Goal: Task Accomplishment & Management: Use online tool/utility

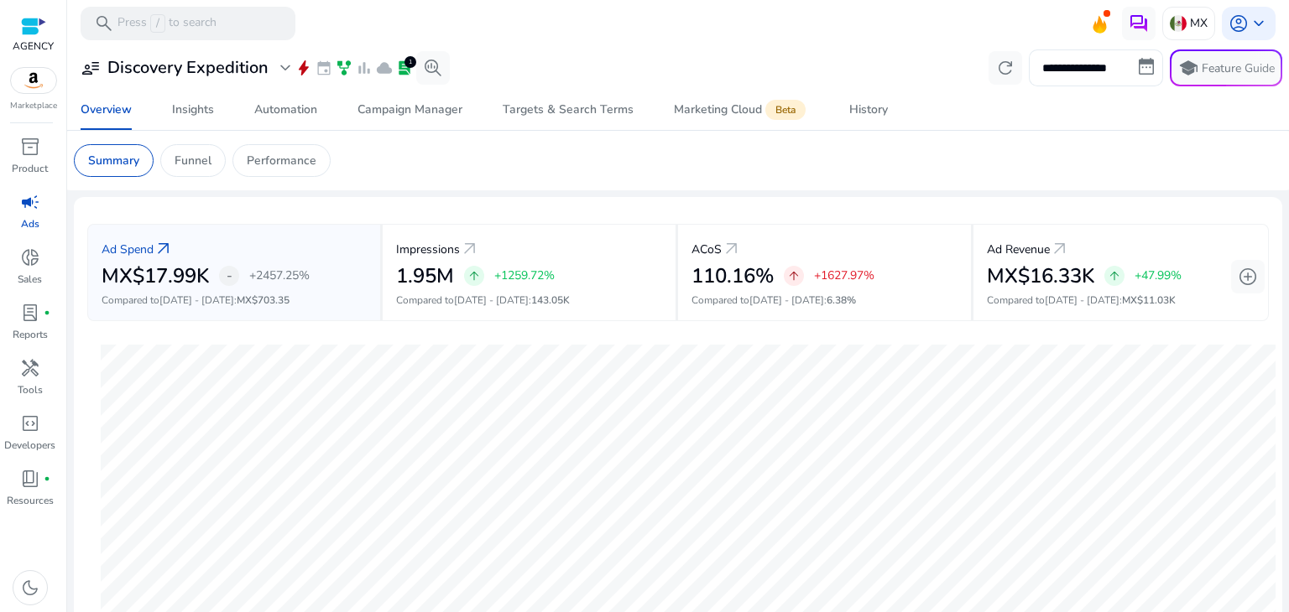
click at [1125, 69] on input "**********" at bounding box center [1095, 67] width 134 height 37
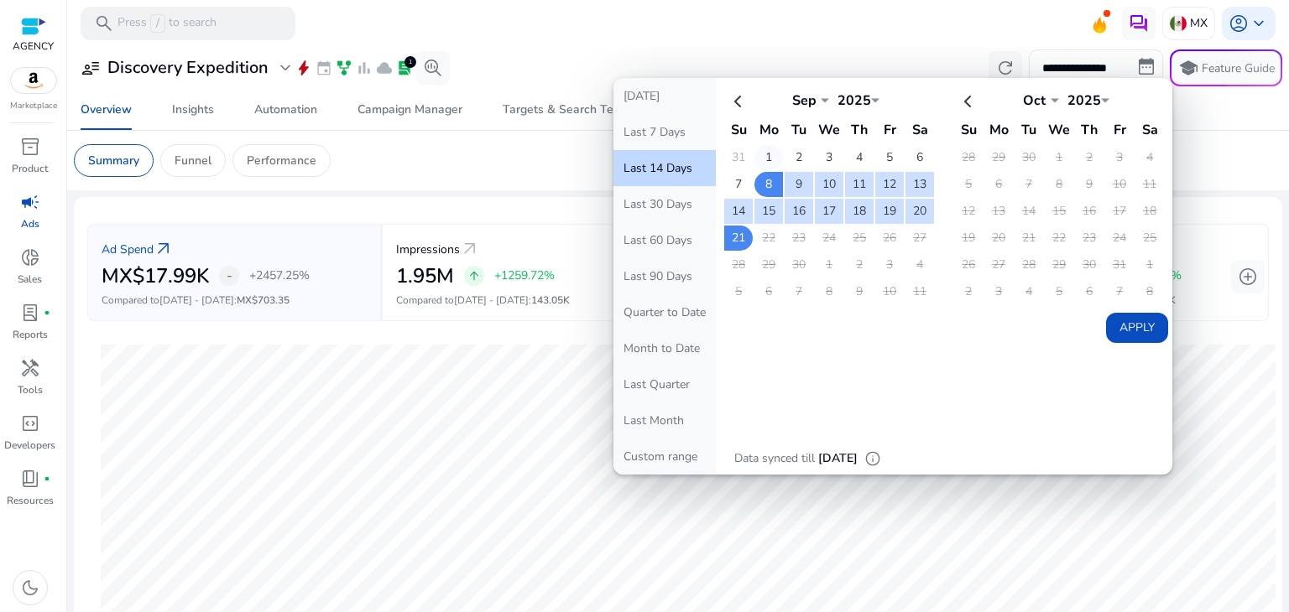
click at [763, 159] on td "1" at bounding box center [768, 157] width 29 height 25
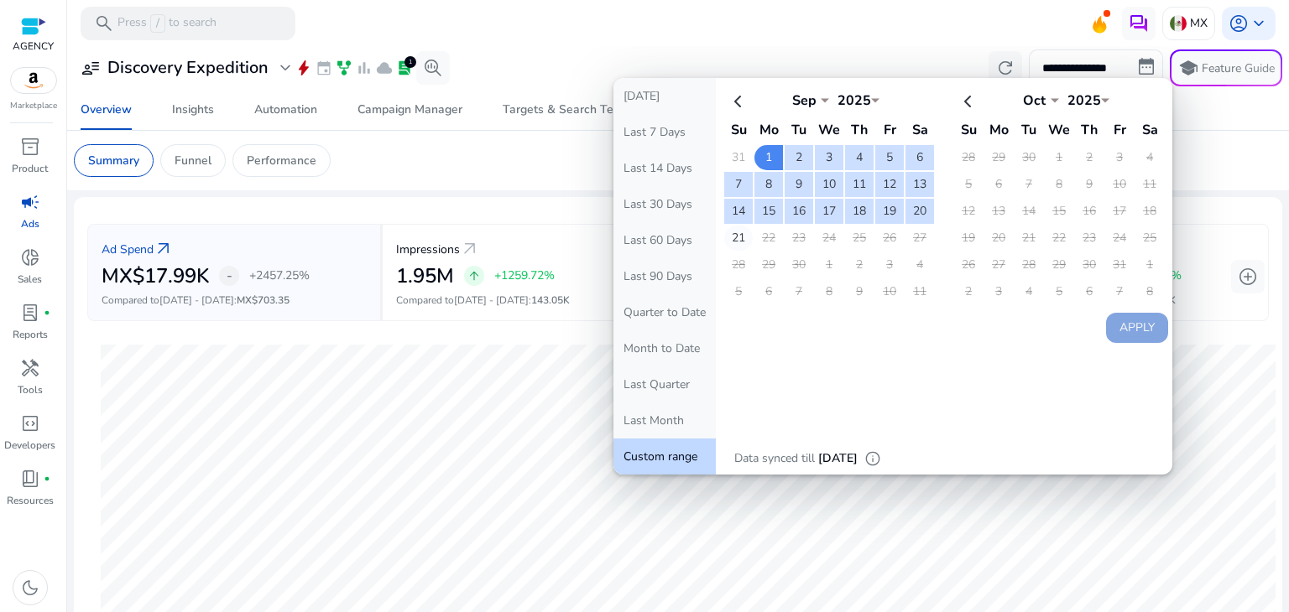
click at [732, 231] on td "21" at bounding box center [738, 238] width 29 height 25
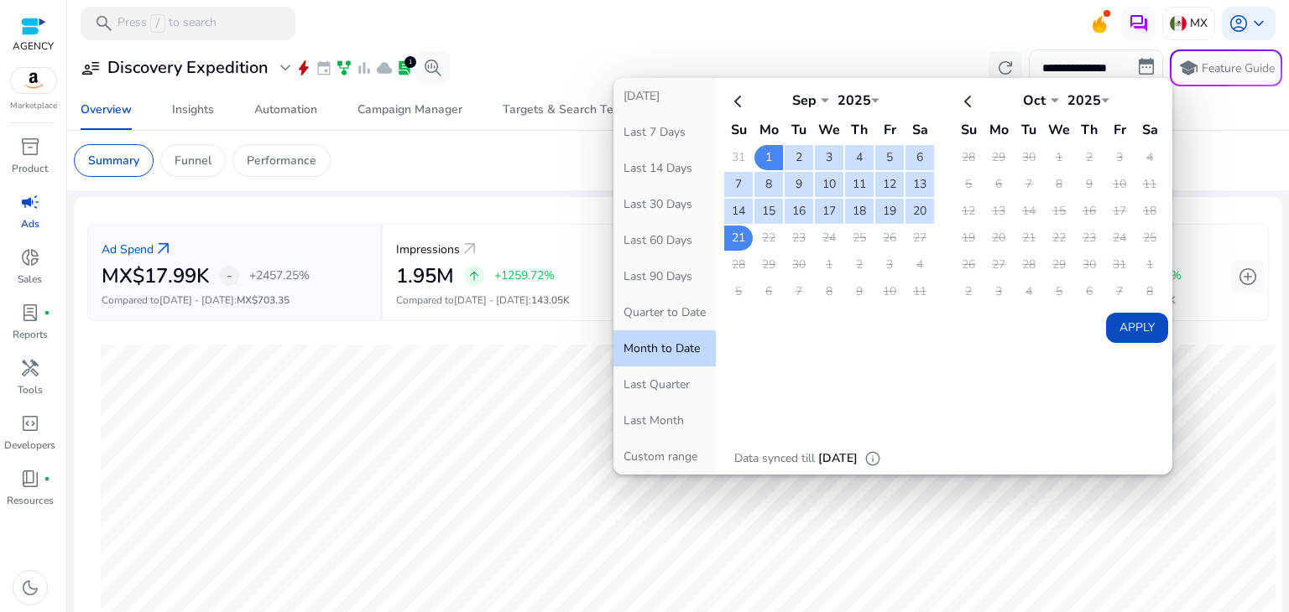
click at [1117, 317] on button "Apply" at bounding box center [1137, 328] width 62 height 30
type input "**********"
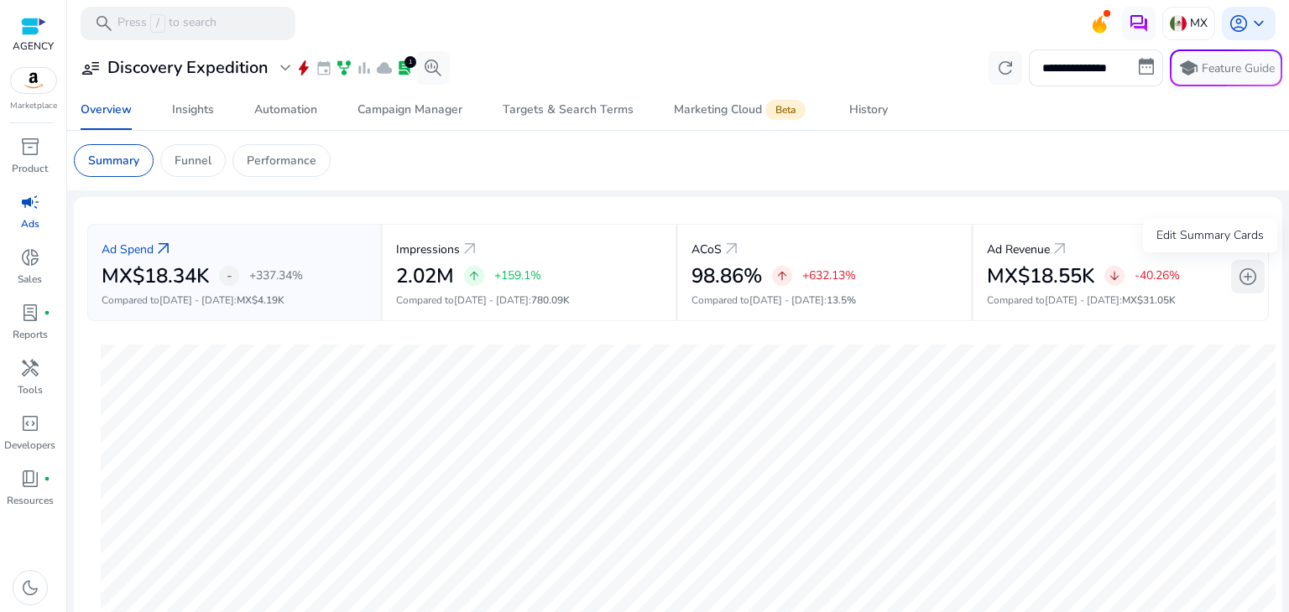
click at [1238, 277] on span "add_circle" at bounding box center [1247, 277] width 20 height 20
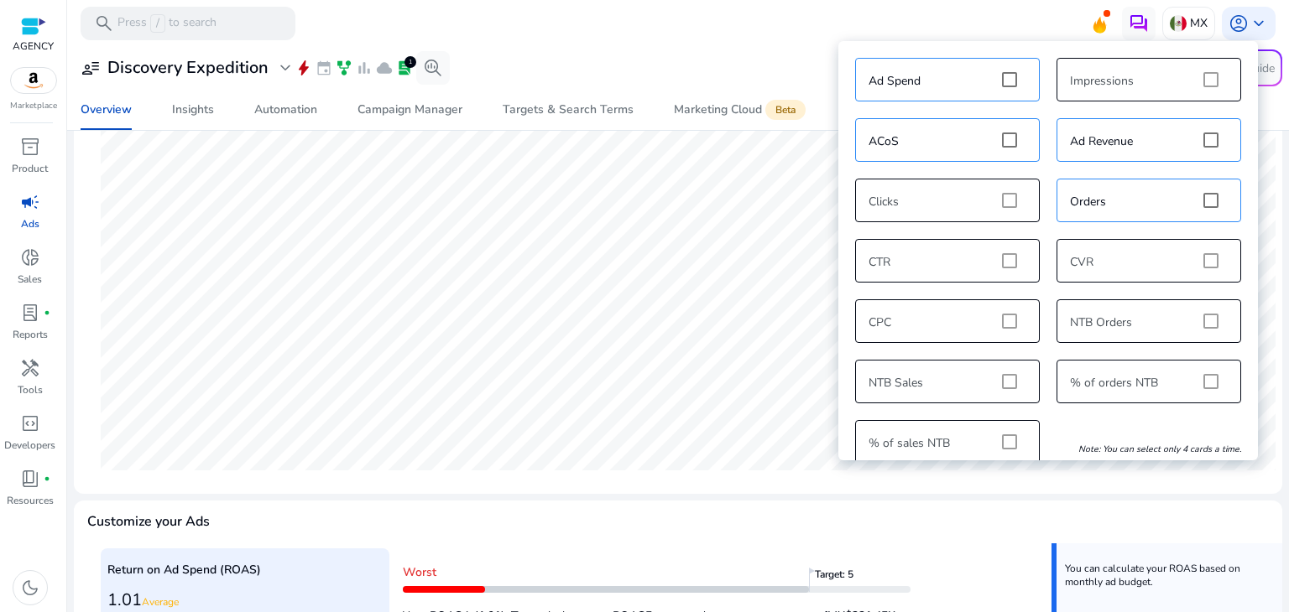
click at [1007, 380] on div "Ad Spend Impressions ACoS Ad Revenue Clicks Orders CTR CVR CPC NTB Orders NTB S…" at bounding box center [1047, 260] width 403 height 423
click at [782, 487] on mat-card "Ad Spend arrow_outward MX$18.34K - +337.34% Compared to [DATE] - [DATE] : MX$4.…" at bounding box center [678, 219] width 1208 height 549
click at [1007, 376] on div "Ad Spend Impressions ACoS Ad Revenue Clicks Orders CTR CVR CPC NTB Orders NTB S…" at bounding box center [1047, 260] width 403 height 423
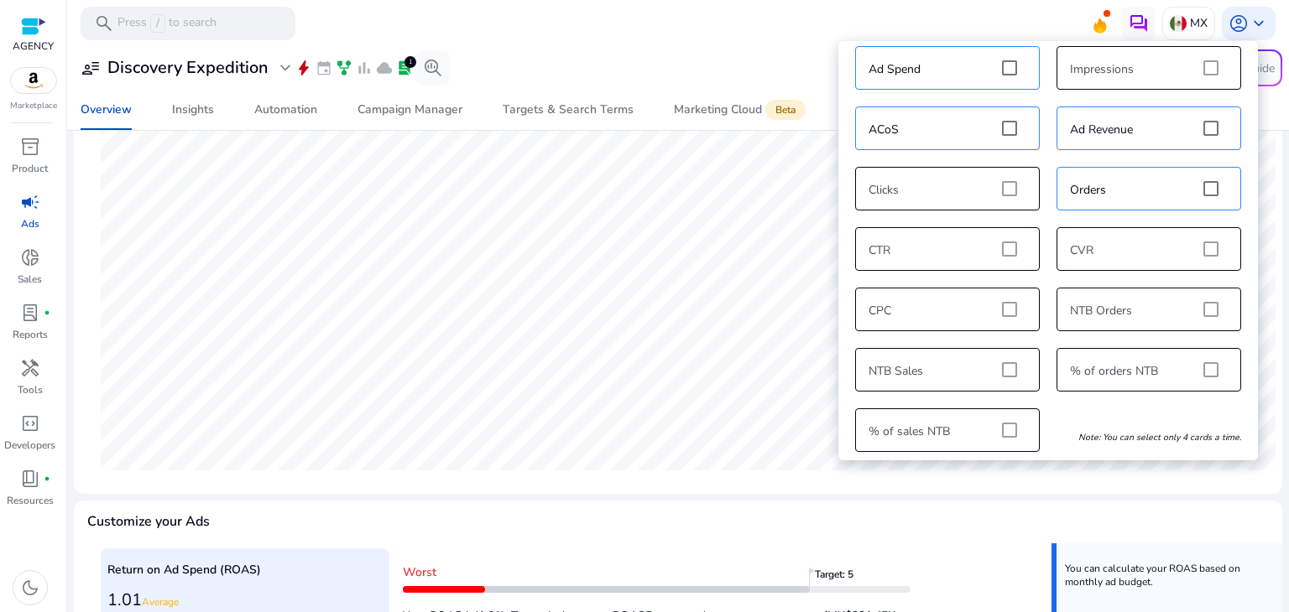
scroll to position [17, 0]
click at [1161, 471] on div "[DATE] Automation 7" at bounding box center [687, 282] width 1201 height 398
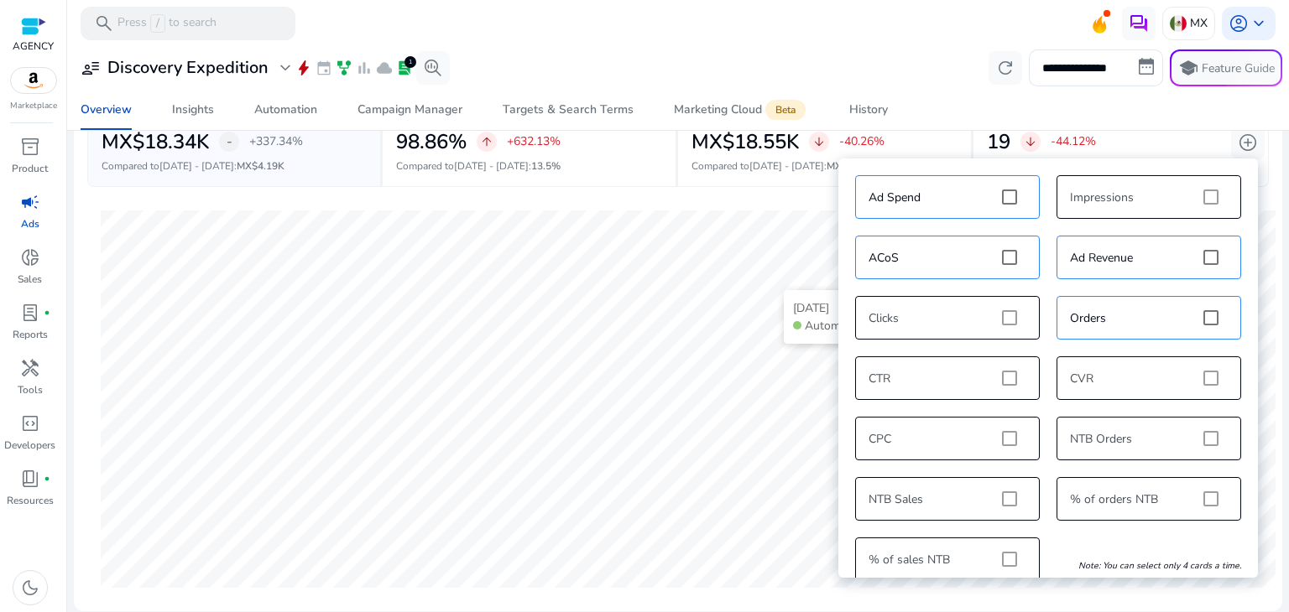
scroll to position [0, 0]
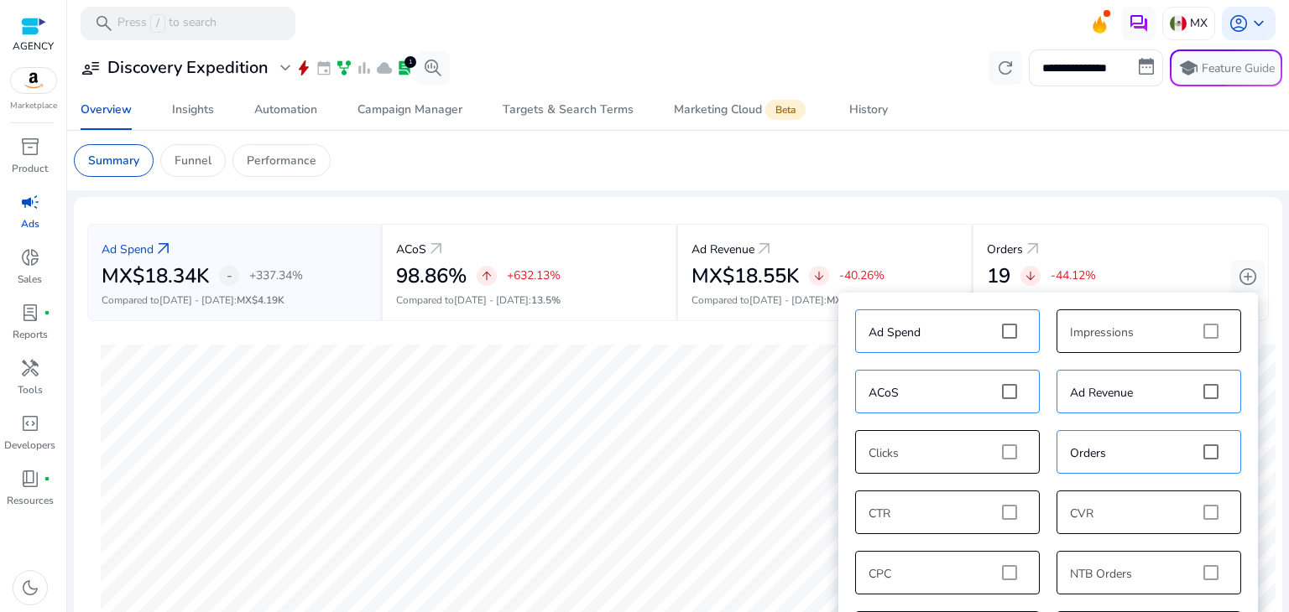
click at [1207, 162] on app-sa-custom-tab "Summary Funnel Performance" at bounding box center [678, 160] width 1208 height 33
click at [1239, 268] on span "add_circle" at bounding box center [1247, 277] width 20 height 20
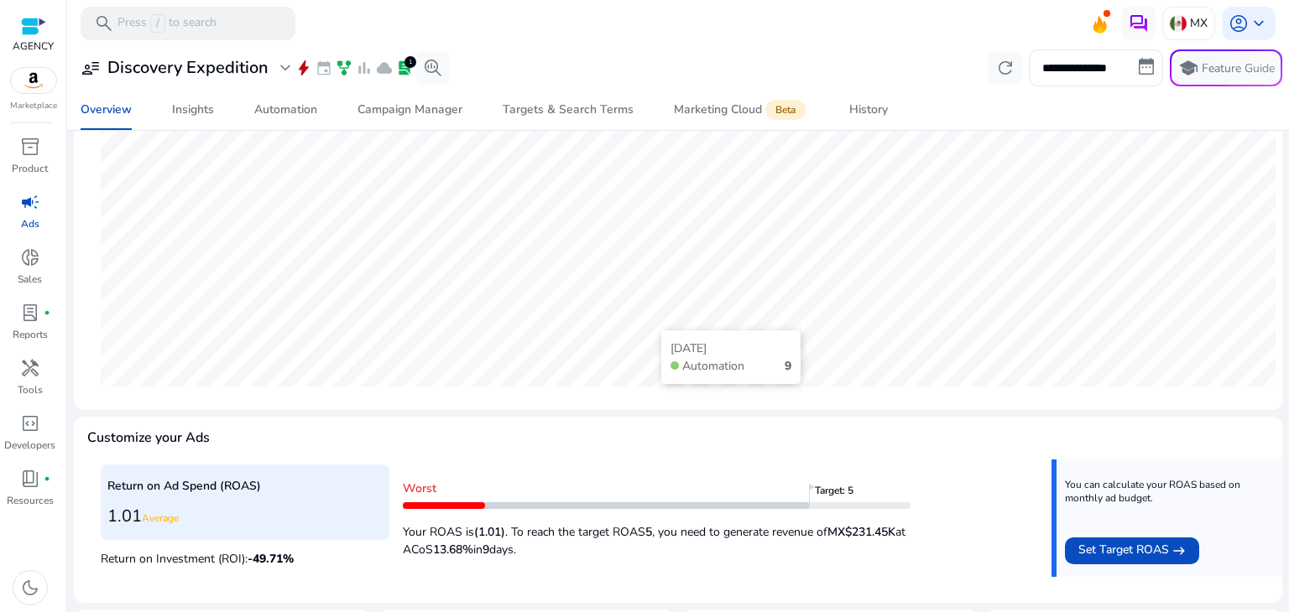
scroll to position [560, 0]
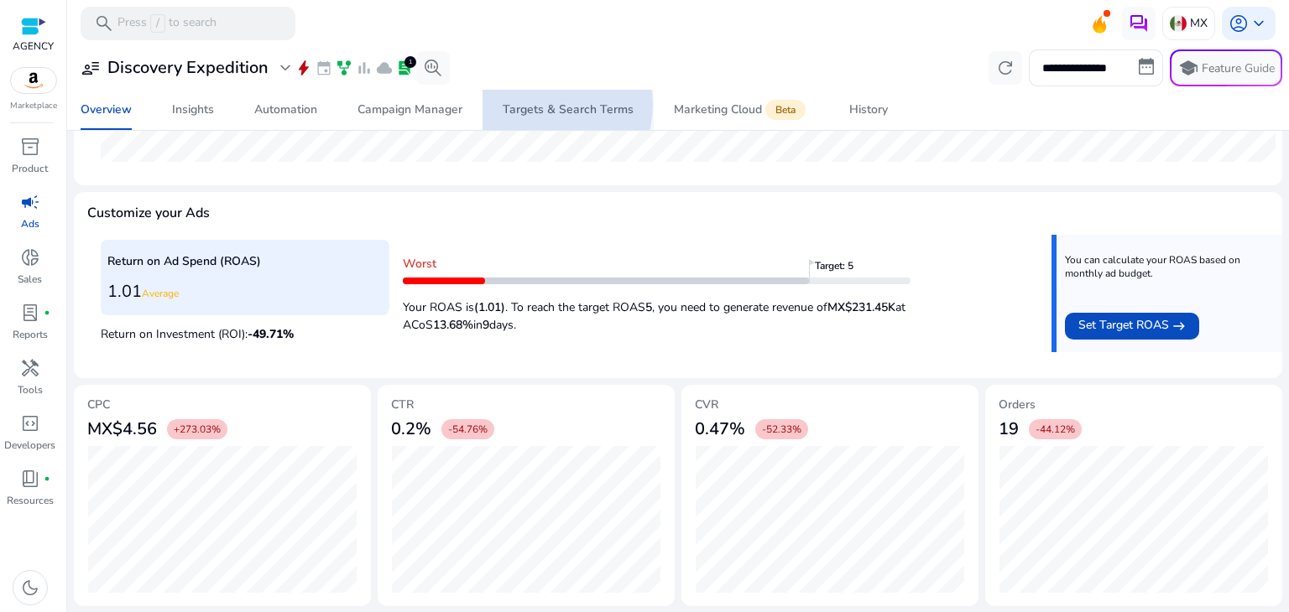
click at [544, 105] on div "Targets & Search Terms" at bounding box center [567, 110] width 131 height 12
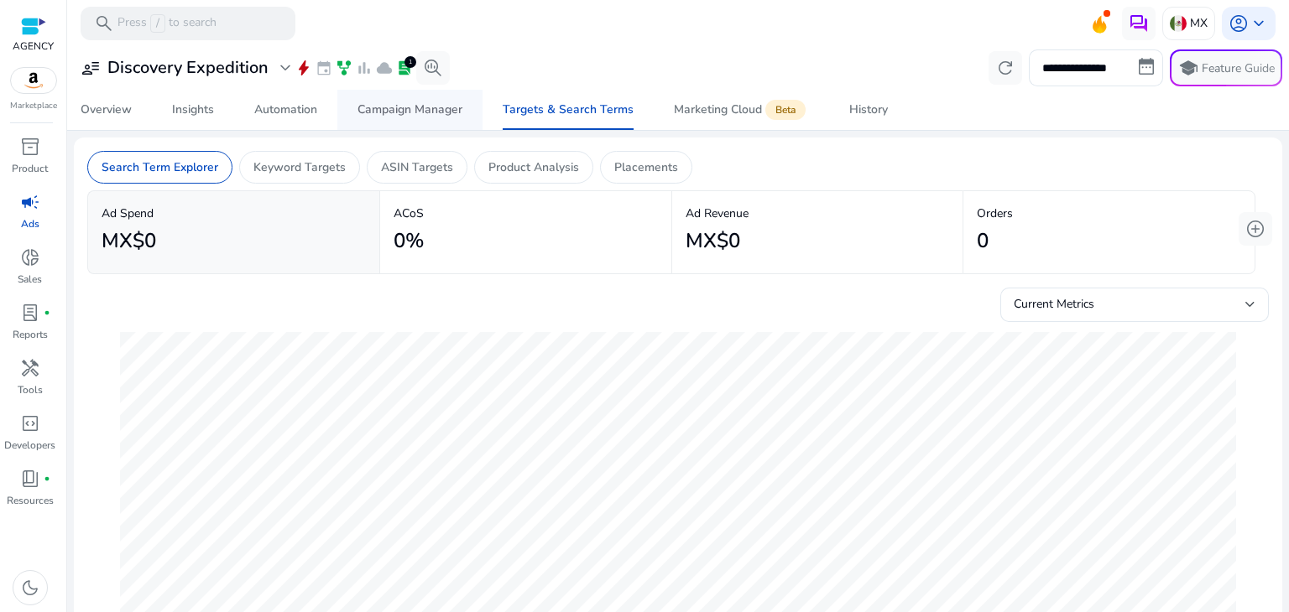
click at [419, 112] on div "Campaign Manager" at bounding box center [409, 110] width 105 height 12
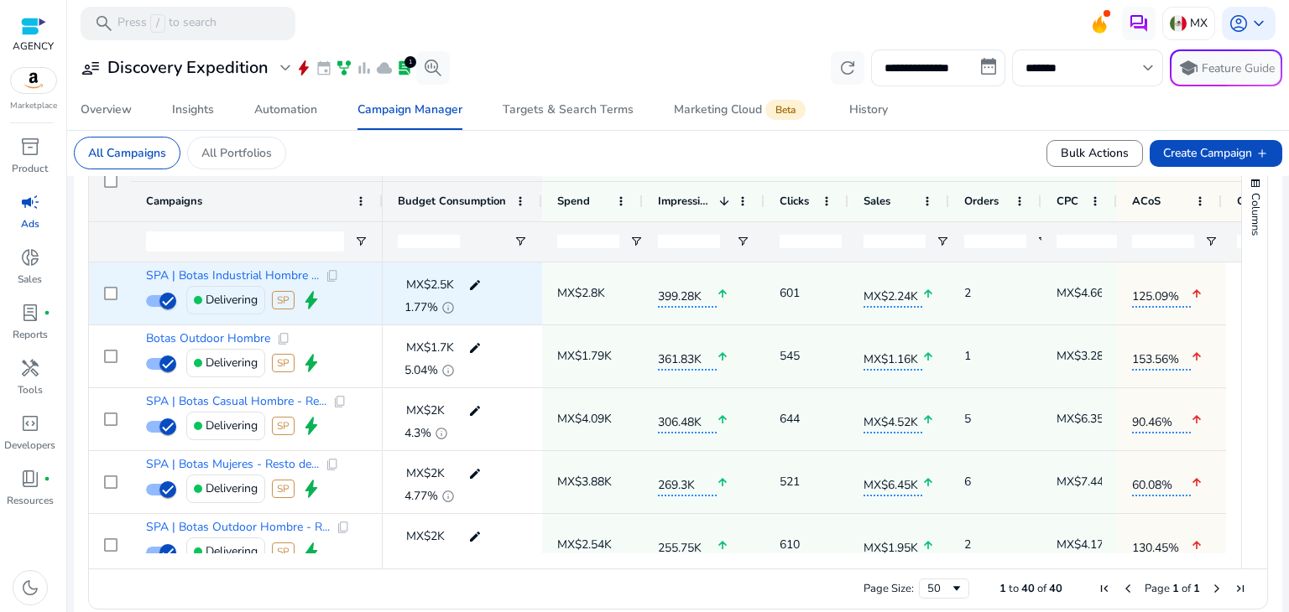
scroll to position [618, 0]
